Goal: Complete application form

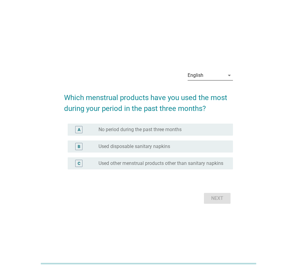
click at [209, 77] on div "English" at bounding box center [205, 76] width 37 height 10
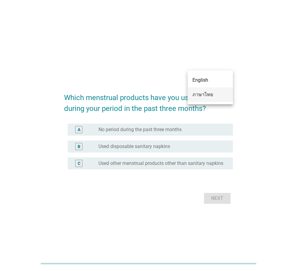
click at [205, 95] on div "ภาษาไทย" at bounding box center [210, 94] width 36 height 7
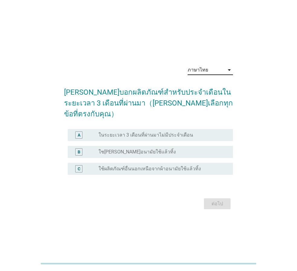
click at [145, 149] on div "radio_button_unchecked ใช[PERSON_NAME]อนามัยใช้แล้วทิ้ง" at bounding box center [160, 152] width 125 height 6
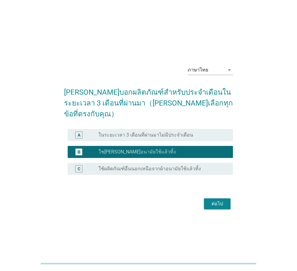
click at [221, 201] on div "ต่อไป" at bounding box center [216, 203] width 17 height 7
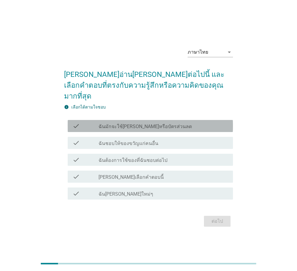
click at [170, 125] on div "check check_box_outline_blank ฉันมักจะใช้[PERSON_NAME]หรือบัตรส่วนลด" at bounding box center [150, 126] width 165 height 12
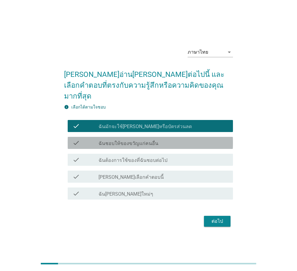
click at [169, 139] on div "check_box_outline_blank ฉันชอบให้ของขวัญแก่คนอื่น" at bounding box center [162, 142] width 129 height 7
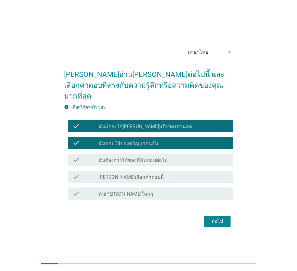
click at [169, 156] on div "check_box_outline_blank ฉันต้องการใช้ของที่ฉันชอบต่อไป" at bounding box center [162, 159] width 129 height 7
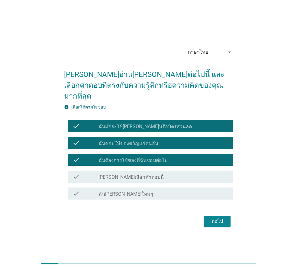
click at [215, 218] on div "ต่อไป" at bounding box center [216, 221] width 17 height 7
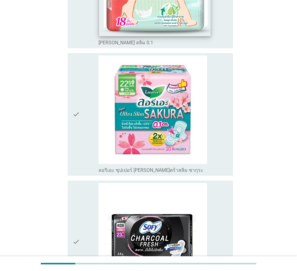
scroll to position [181, 0]
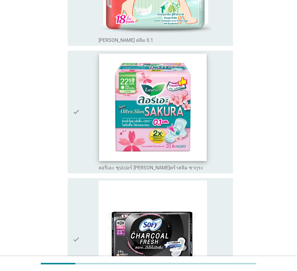
click at [183, 138] on img at bounding box center [152, 107] width 107 height 107
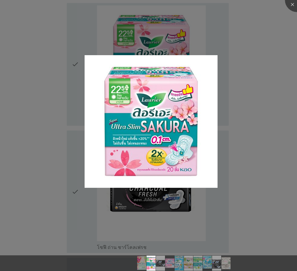
scroll to position [302, 0]
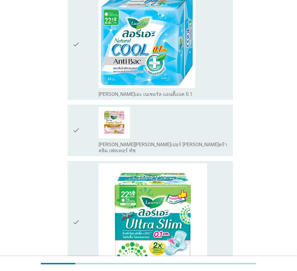
scroll to position [634, 0]
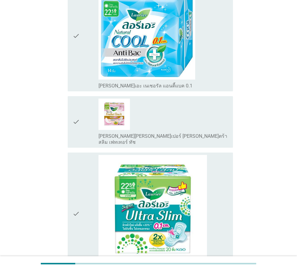
click at [88, 191] on div "check" at bounding box center [85, 214] width 26 height 118
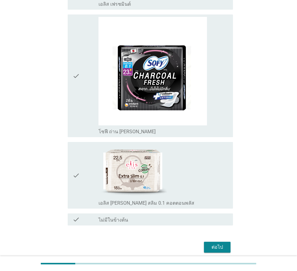
scroll to position [992, 0]
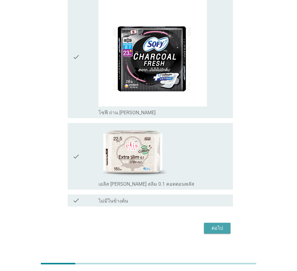
click at [215, 225] on div "ต่อไป" at bounding box center [216, 228] width 17 height 7
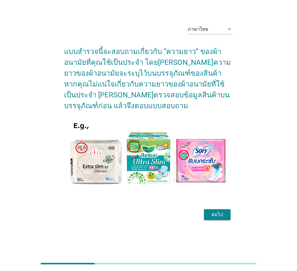
scroll to position [0, 0]
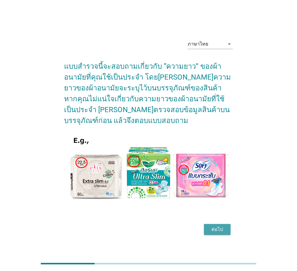
click at [208, 230] on button "ต่อไป" at bounding box center [217, 229] width 27 height 11
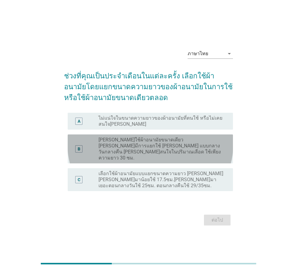
click at [177, 151] on label "[PERSON_NAME]ใช้ผ้าอนามัยขนาดเดียว [PERSON_NAME]มีการแยกใช้ [PERSON_NAME] แบบกล…" at bounding box center [160, 149] width 125 height 24
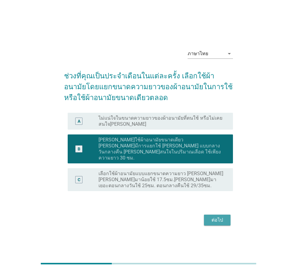
click at [213, 217] on div "ต่อไป" at bounding box center [216, 220] width 17 height 7
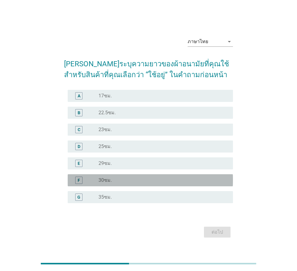
click at [152, 182] on div "radio_button_unchecked 30ซม." at bounding box center [160, 180] width 125 height 6
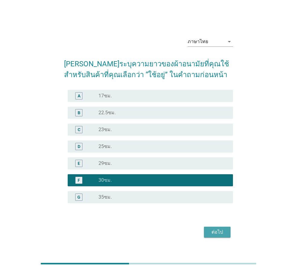
click at [210, 229] on div "ต่อไป" at bounding box center [216, 232] width 17 height 7
